Goal: Information Seeking & Learning: Understand process/instructions

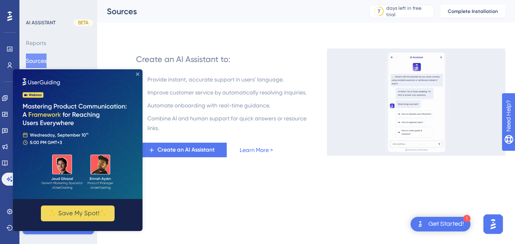
click at [137, 73] on icon "Close Preview" at bounding box center [137, 73] width 3 height 3
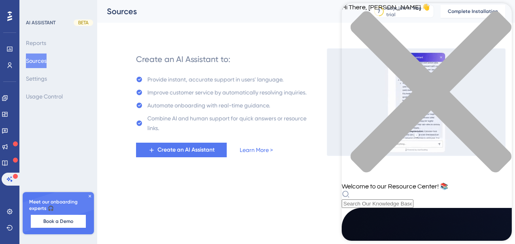
scroll to position [364, 0]
click at [501, 19] on div "close resource center" at bounding box center [426, 96] width 170 height 171
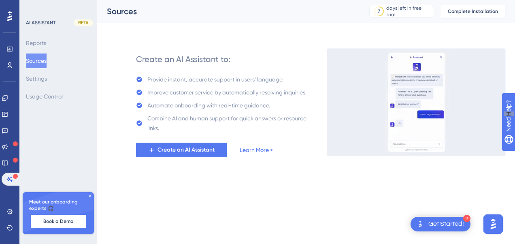
click at [7, 18] on icon at bounding box center [9, 16] width 5 height 10
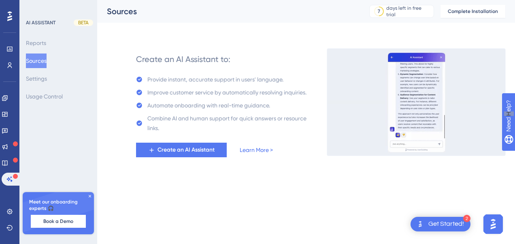
click at [492, 223] on img "Open AI Assistant Launcher" at bounding box center [493, 223] width 15 height 15
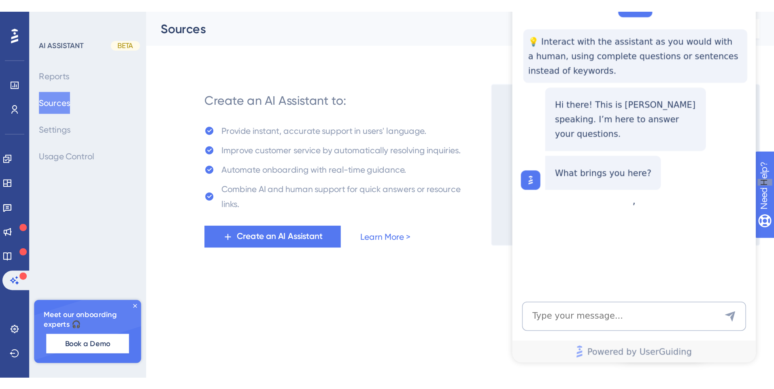
scroll to position [0, 0]
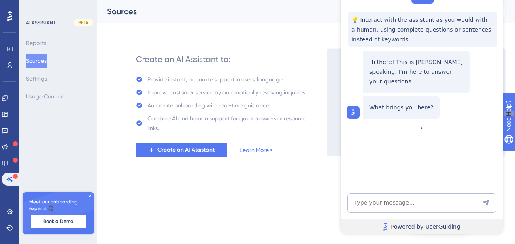
click at [436, 227] on span "Powered by UserGuiding" at bounding box center [425, 226] width 70 height 10
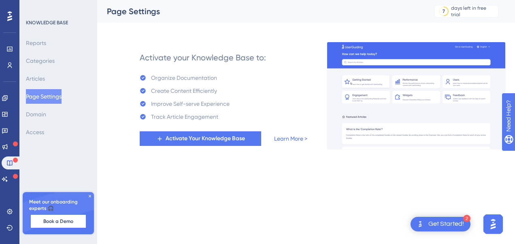
click at [9, 13] on icon at bounding box center [9, 16] width 5 height 10
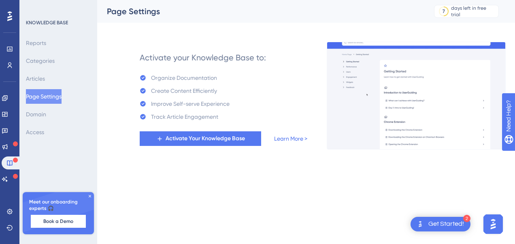
click at [8, 15] on icon at bounding box center [9, 16] width 5 height 11
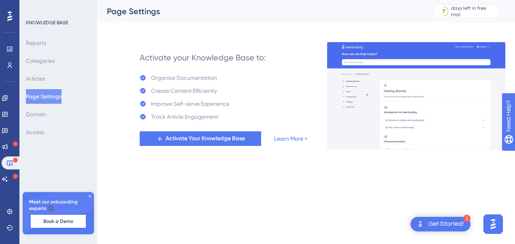
click at [444, 223] on div "Get Started!" at bounding box center [446, 223] width 36 height 9
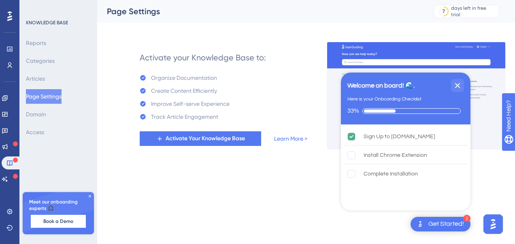
click at [286, 0] on html "2 Get Started! Welcome on board! 🌊. Here is your Onboarding Checklist 33% Sign …" at bounding box center [257, 0] width 515 height 0
